Goal: Find specific page/section: Find specific page/section

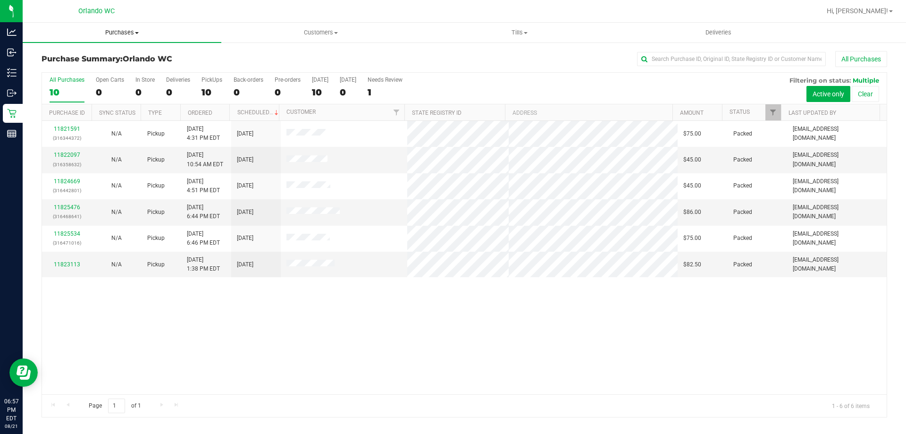
click at [128, 31] on span "Purchases" at bounding box center [122, 32] width 199 height 8
click at [85, 67] on li "Fulfillment" at bounding box center [122, 68] width 199 height 11
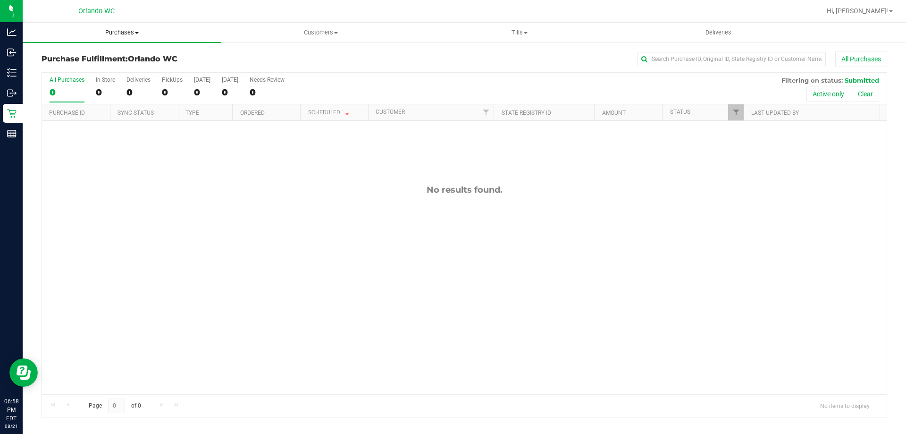
click at [114, 29] on span "Purchases" at bounding box center [122, 32] width 199 height 8
click at [101, 57] on span "Summary of purchases" at bounding box center [71, 57] width 97 height 8
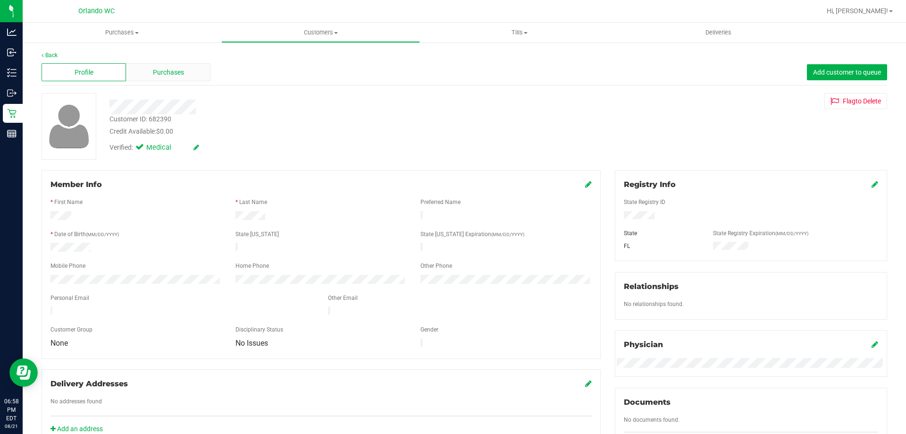
click at [171, 72] on span "Purchases" at bounding box center [168, 72] width 31 height 10
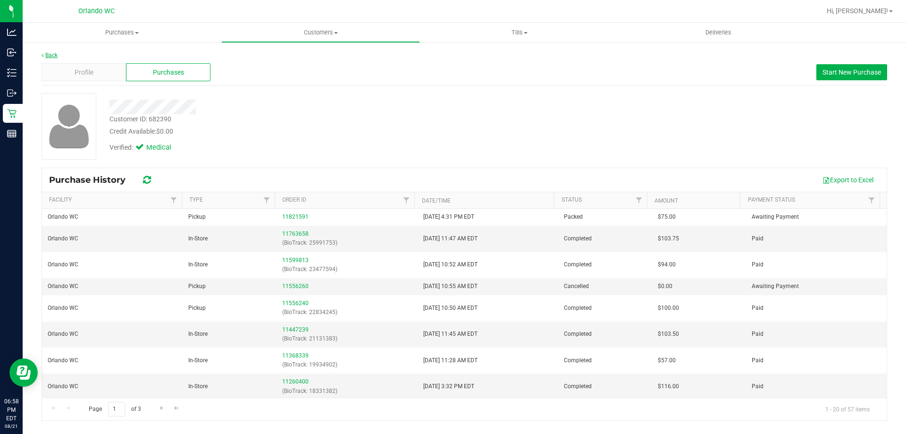
click at [52, 53] on link "Back" at bounding box center [50, 55] width 16 height 7
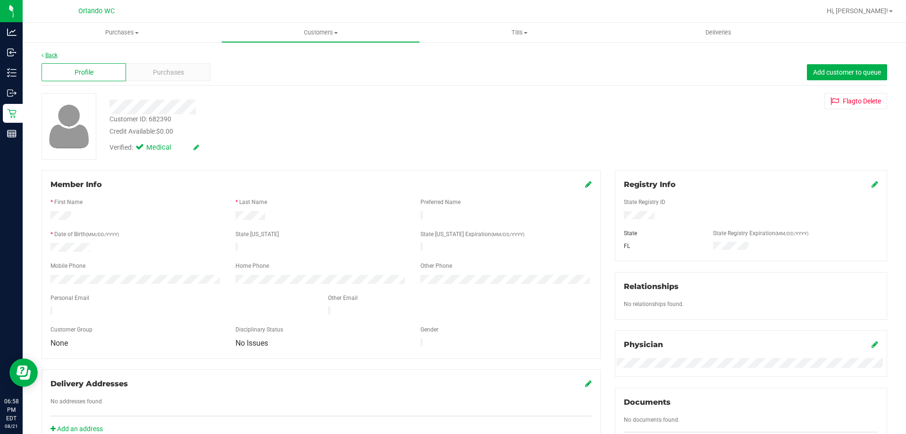
click at [47, 55] on link "Back" at bounding box center [50, 55] width 16 height 7
click at [157, 71] on span "Purchases" at bounding box center [168, 72] width 31 height 10
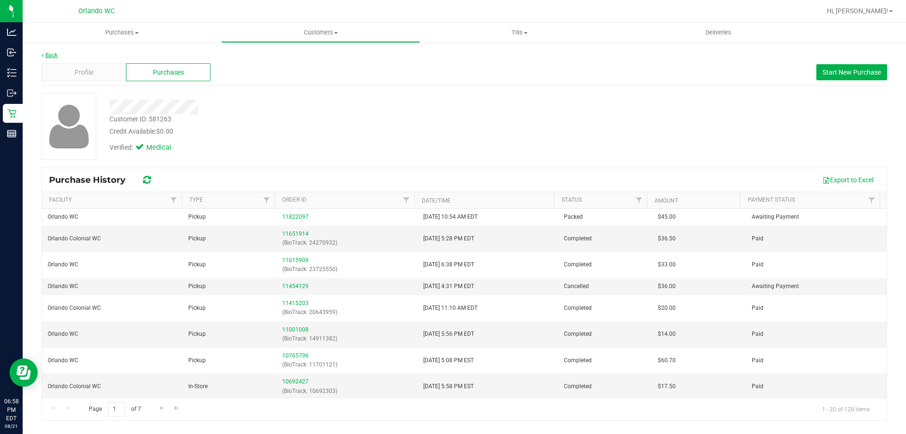
click at [56, 55] on link "Back" at bounding box center [50, 55] width 16 height 7
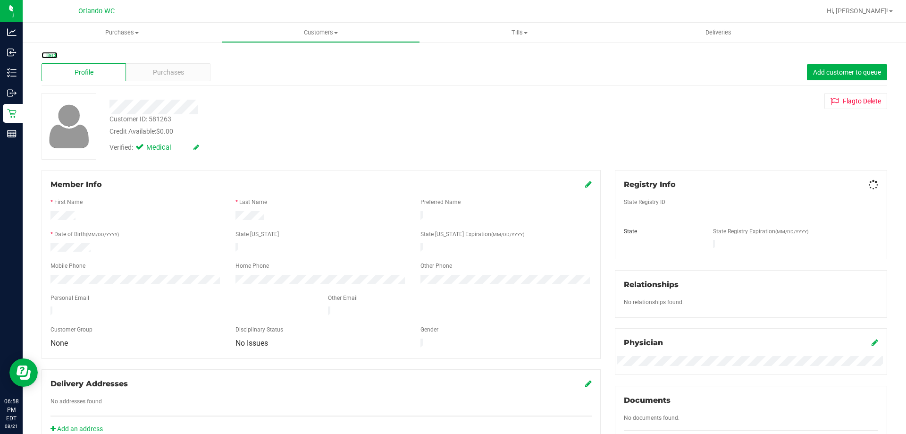
click at [56, 55] on link "Back" at bounding box center [50, 55] width 16 height 7
click at [157, 73] on span "Purchases" at bounding box center [168, 72] width 31 height 10
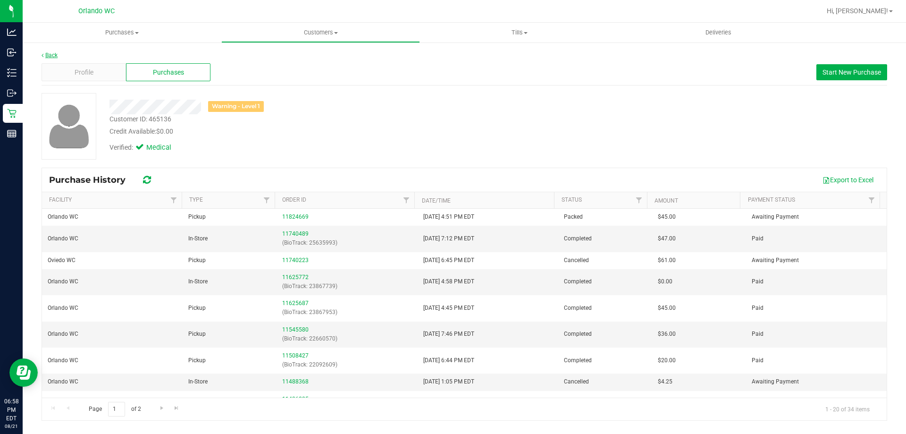
click at [55, 54] on link "Back" at bounding box center [50, 55] width 16 height 7
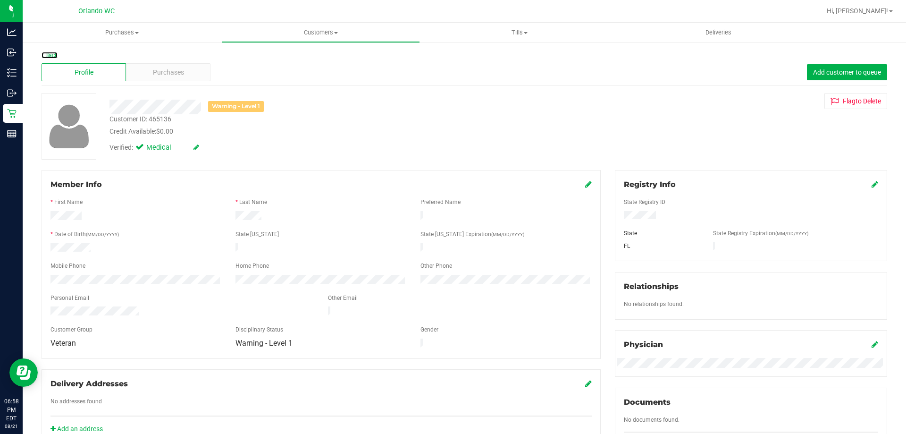
click at [55, 54] on link "Back" at bounding box center [50, 55] width 16 height 7
click at [187, 68] on div "Purchases" at bounding box center [168, 72] width 84 height 18
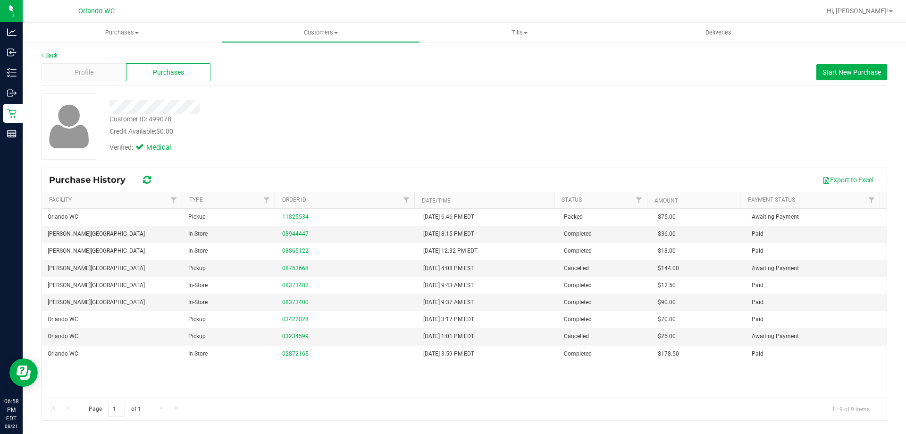
click at [53, 55] on link "Back" at bounding box center [50, 55] width 16 height 7
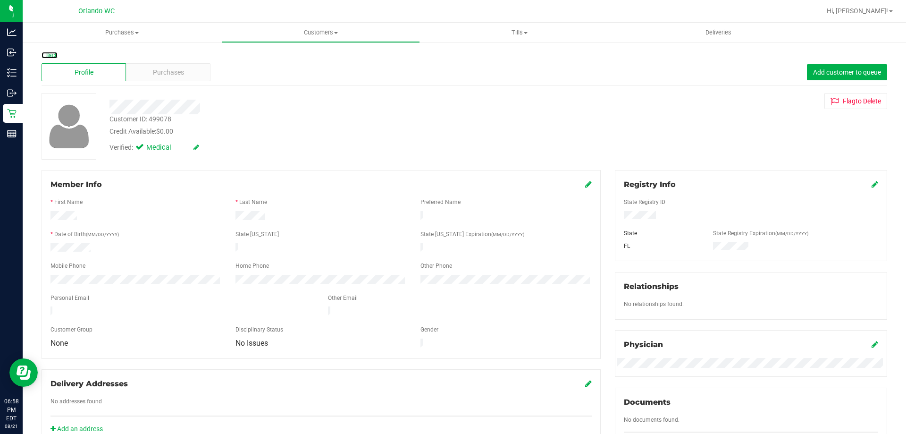
click at [53, 55] on link "Back" at bounding box center [50, 55] width 16 height 7
click at [171, 65] on div "Purchases" at bounding box center [168, 72] width 84 height 18
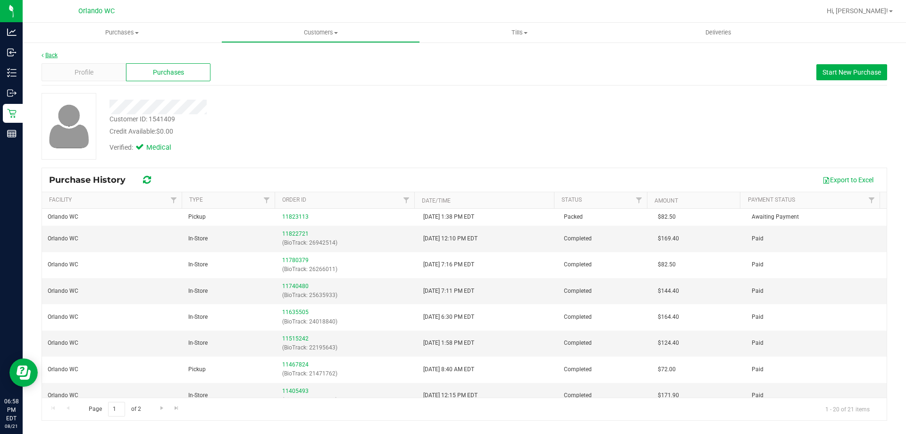
click at [55, 55] on link "Back" at bounding box center [50, 55] width 16 height 7
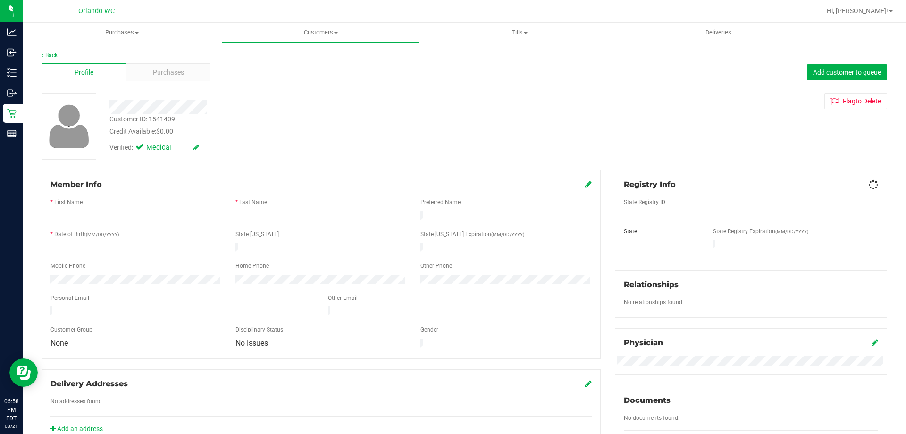
click at [52, 54] on link "Back" at bounding box center [50, 55] width 16 height 7
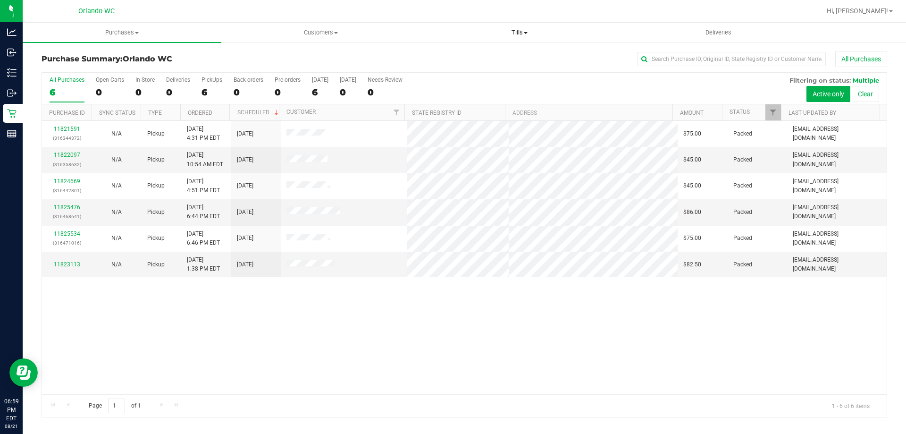
click at [518, 35] on span "Tills" at bounding box center [519, 32] width 198 height 8
click at [475, 58] on span "Manage tills" at bounding box center [452, 57] width 64 height 8
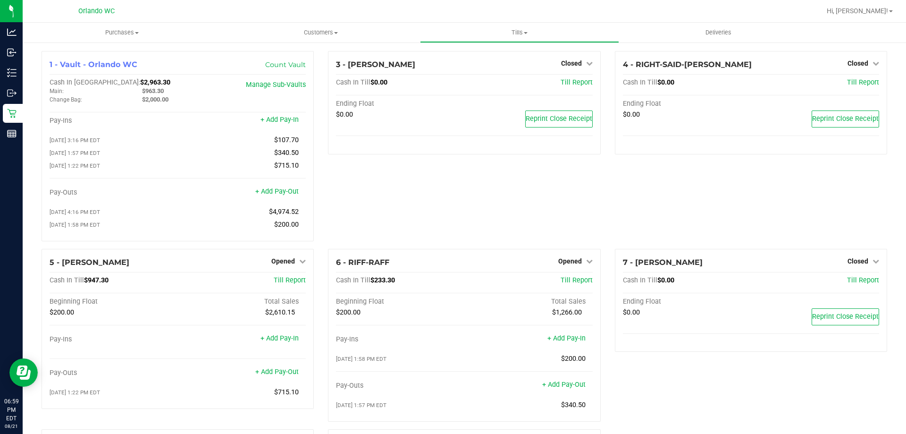
click at [685, 386] on div "7 - [PERSON_NAME] Closed Open Till Cash In Till $0.00 Till Report Ending Float …" at bounding box center [751, 339] width 286 height 180
